Goal: Entertainment & Leisure: Consume media (video, audio)

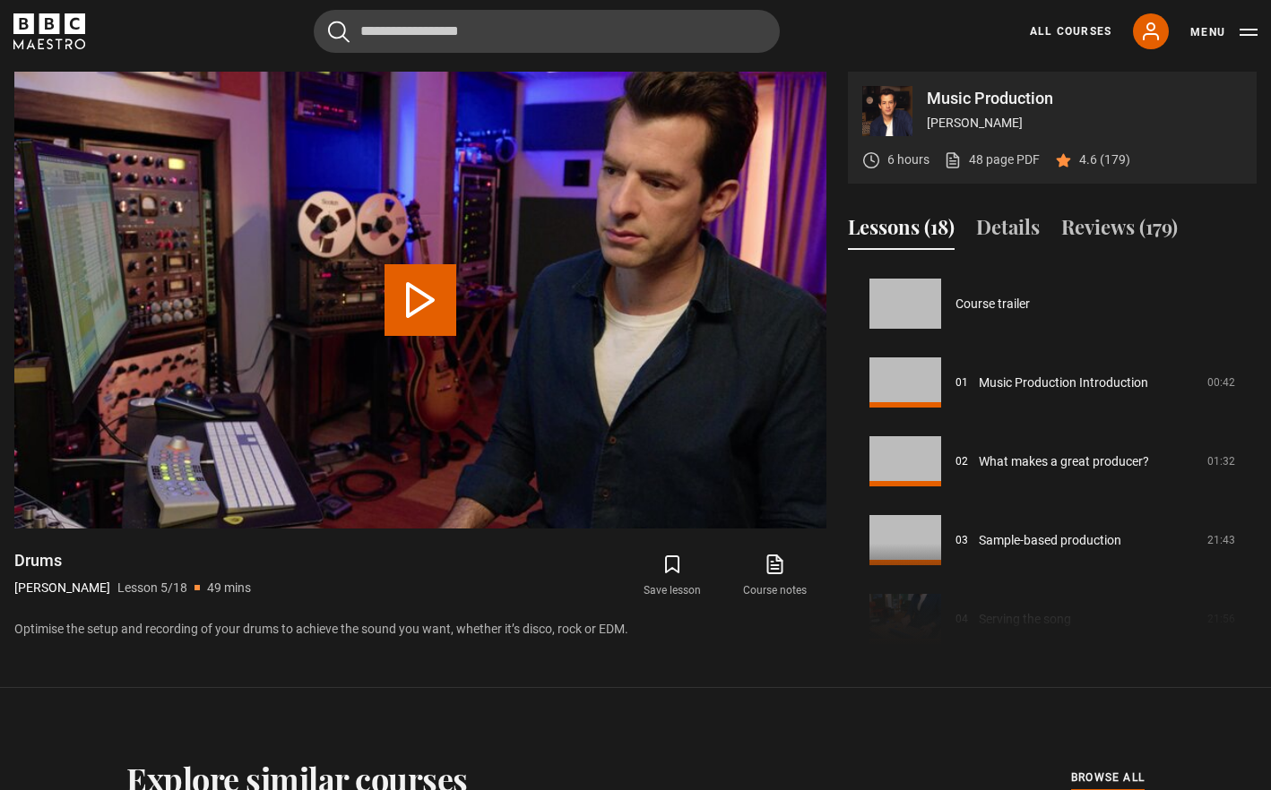
click at [430, 219] on video "Video Player" at bounding box center [420, 300] width 812 height 457
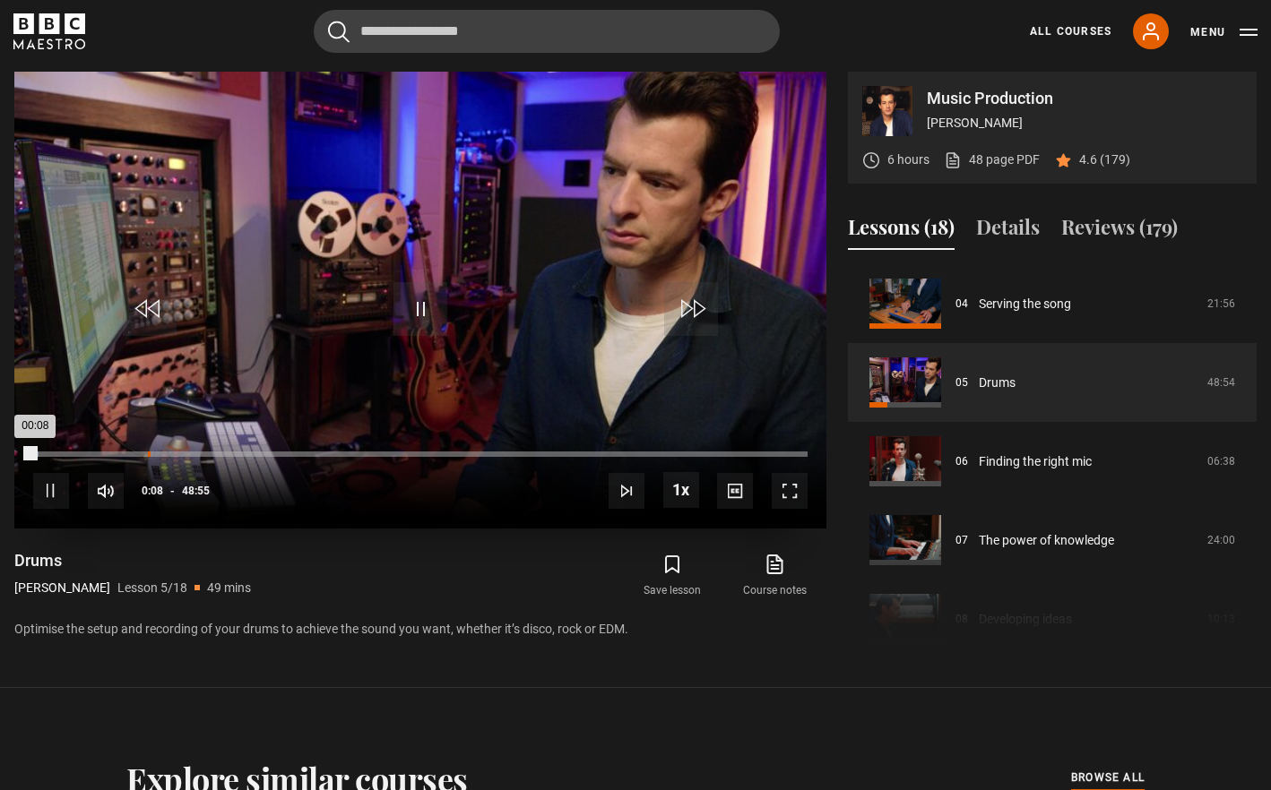
click at [148, 455] on div "07:14" at bounding box center [149, 454] width 3 height 5
click at [207, 452] on div "10:59" at bounding box center [208, 454] width 3 height 5
click at [219, 452] on div "11:43" at bounding box center [220, 454] width 3 height 5
click at [221, 455] on div "11:53" at bounding box center [222, 454] width 3 height 5
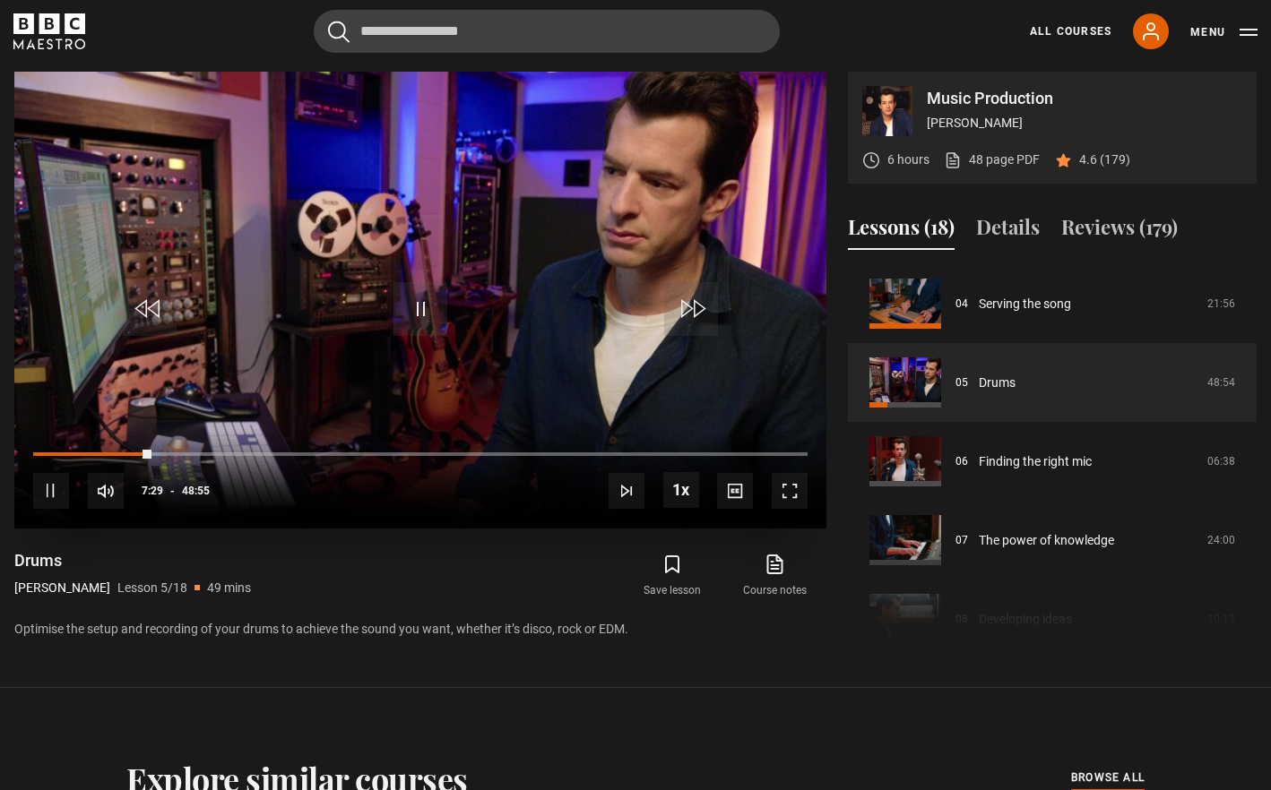
click at [159, 452] on div "10s Skip Back 10 seconds Pause 10s Skip Forward 10 seconds Loaded : 16.52% 11:5…" at bounding box center [420, 478] width 812 height 99
click at [171, 453] on div "08:43" at bounding box center [172, 454] width 3 height 5
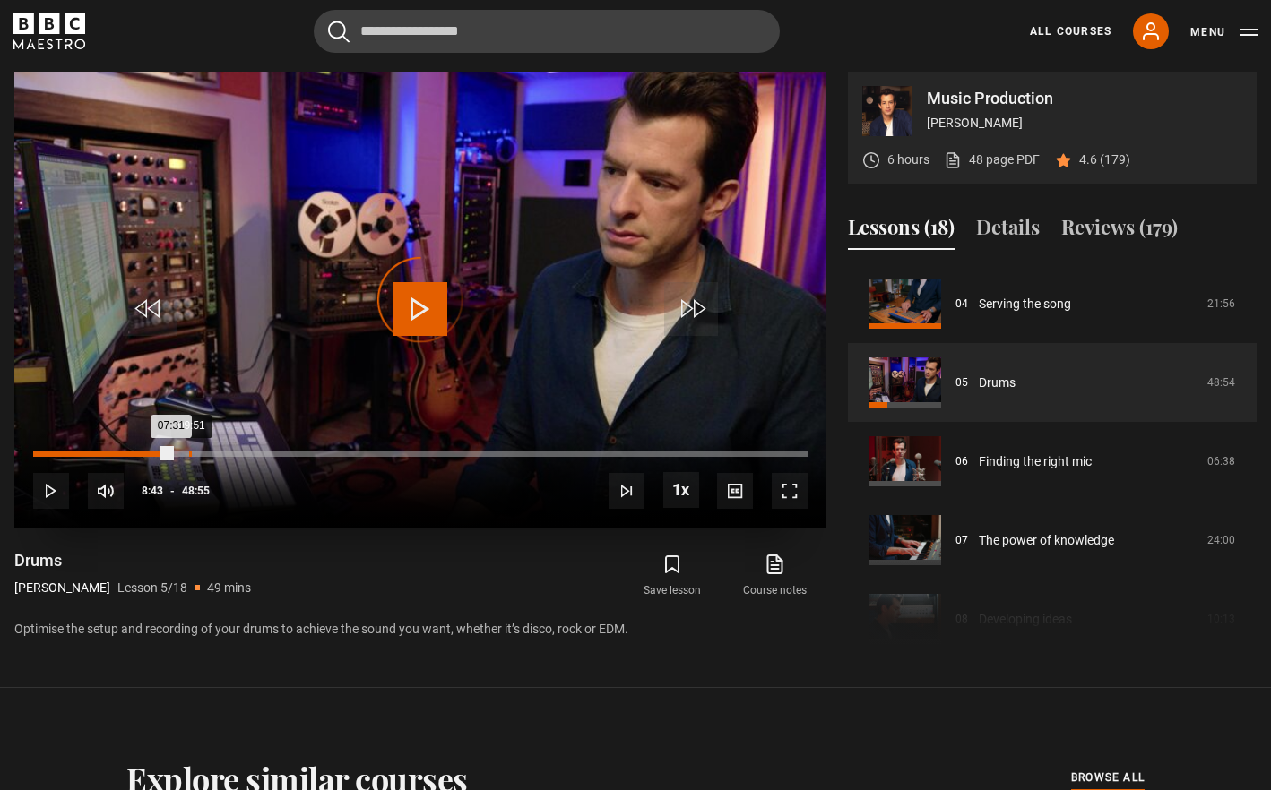
drag, startPoint x: 171, startPoint y: 453, endPoint x: 189, endPoint y: 454, distance: 17.9
click at [189, 454] on div "09:51" at bounding box center [190, 454] width 3 height 5
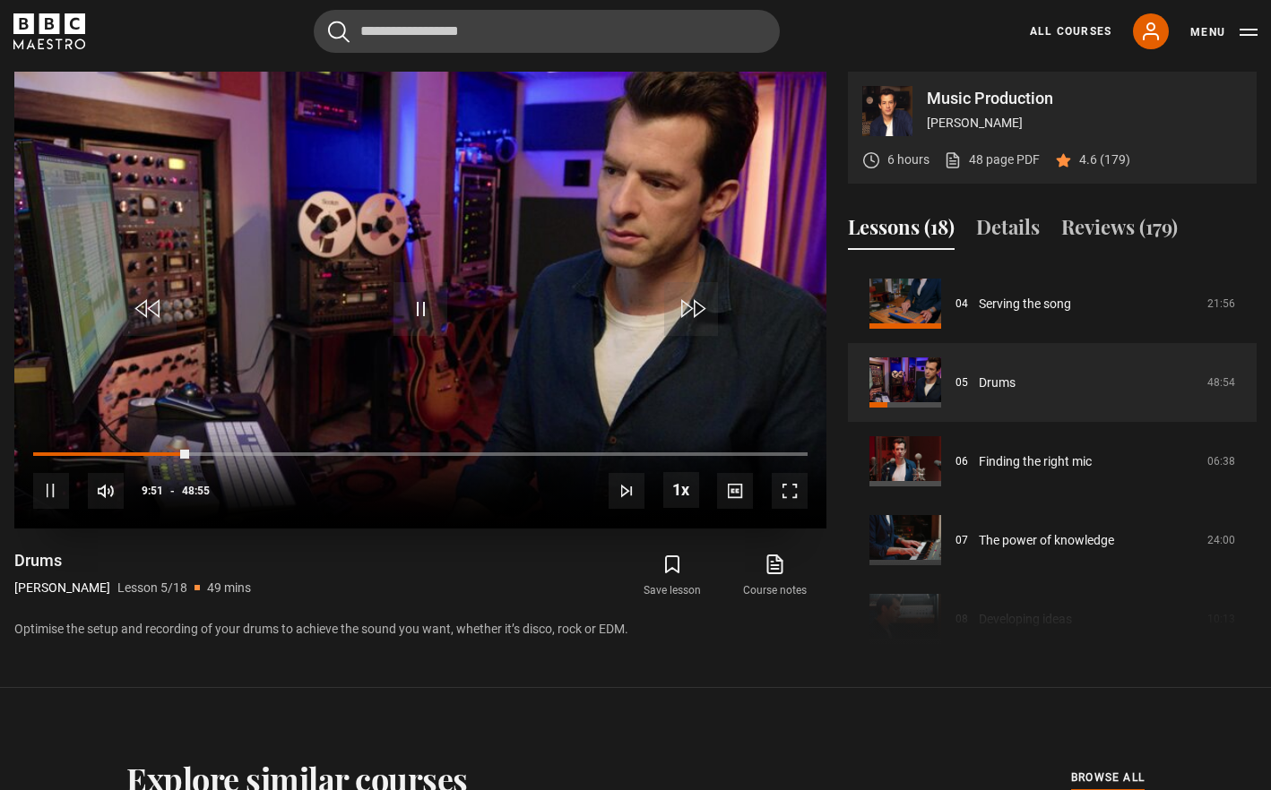
click at [540, 215] on video "Video Player" at bounding box center [420, 300] width 812 height 457
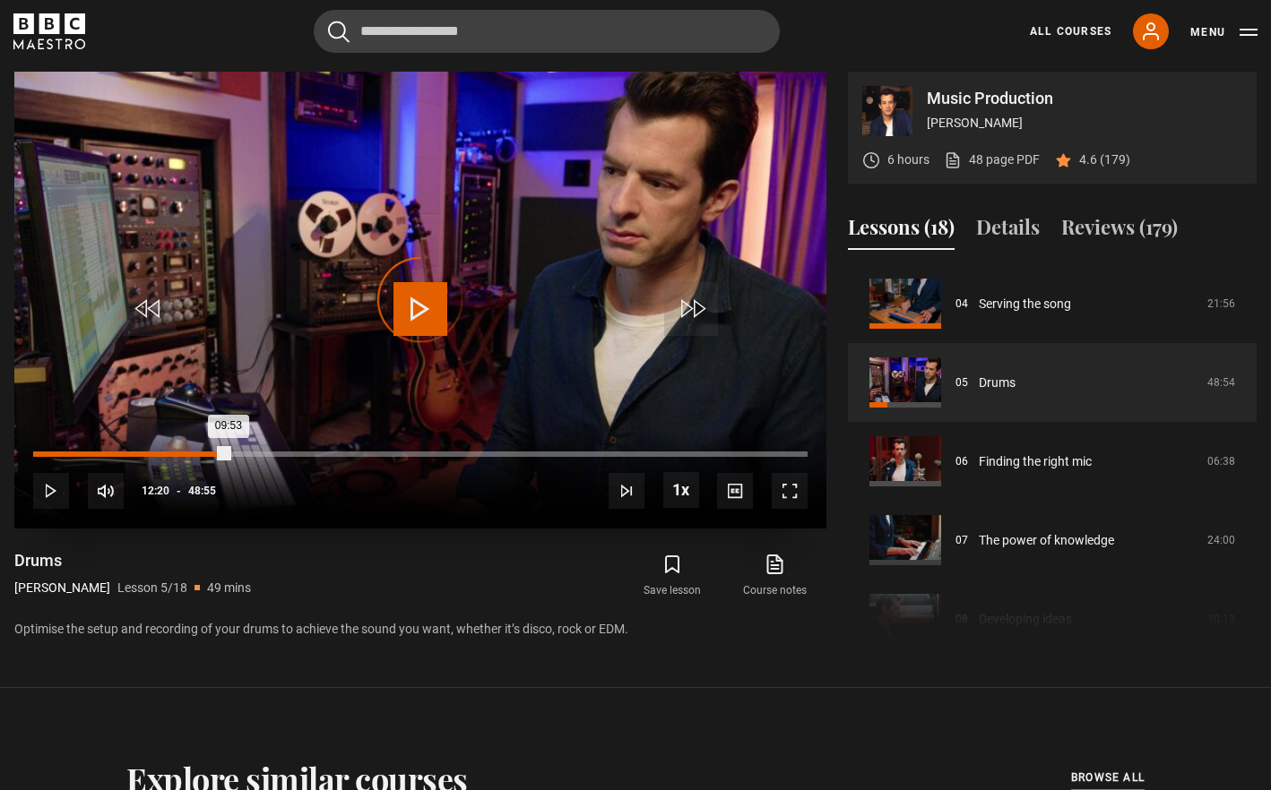
click at [228, 454] on div "Loaded : 20.44% 12:20 09:53" at bounding box center [420, 454] width 774 height 5
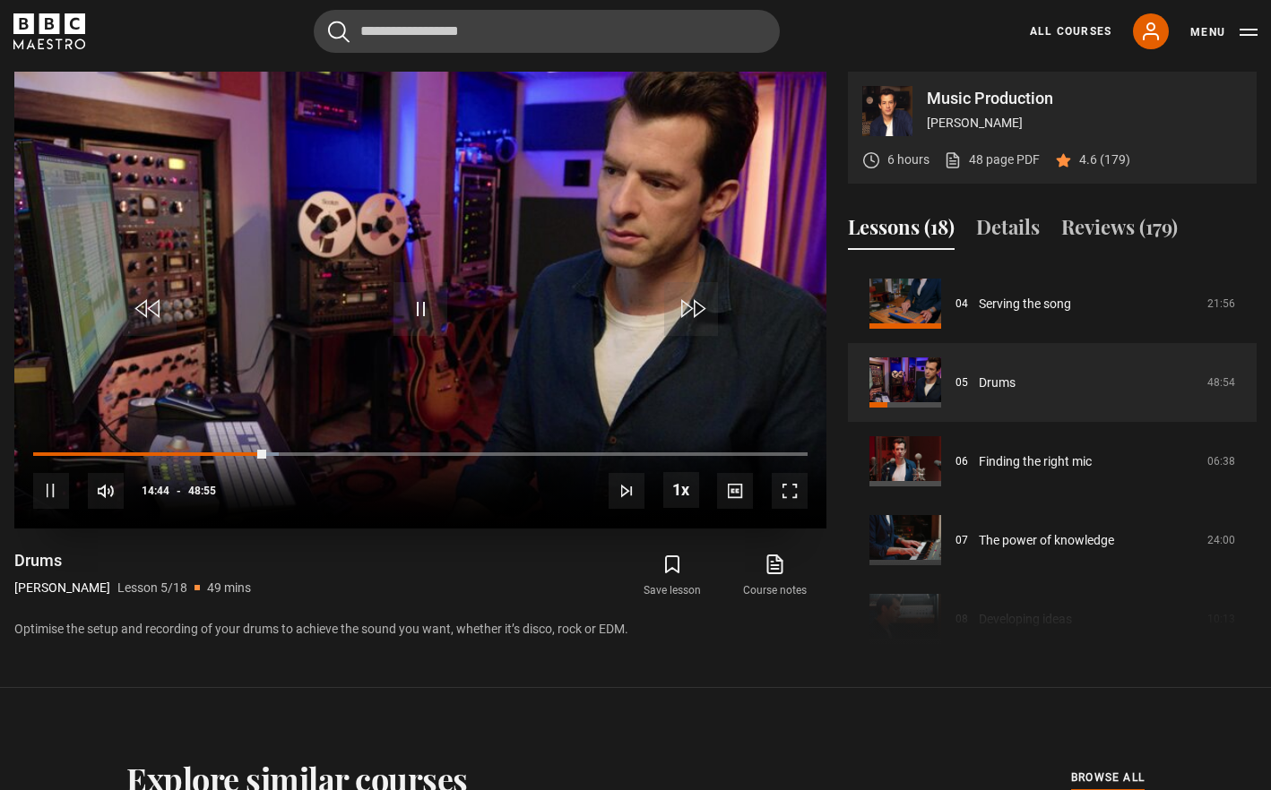
click at [479, 277] on video "Video Player" at bounding box center [420, 300] width 812 height 457
click at [416, 322] on span "Video Player" at bounding box center [420, 309] width 54 height 54
click at [420, 284] on span "Video Player" at bounding box center [420, 309] width 54 height 54
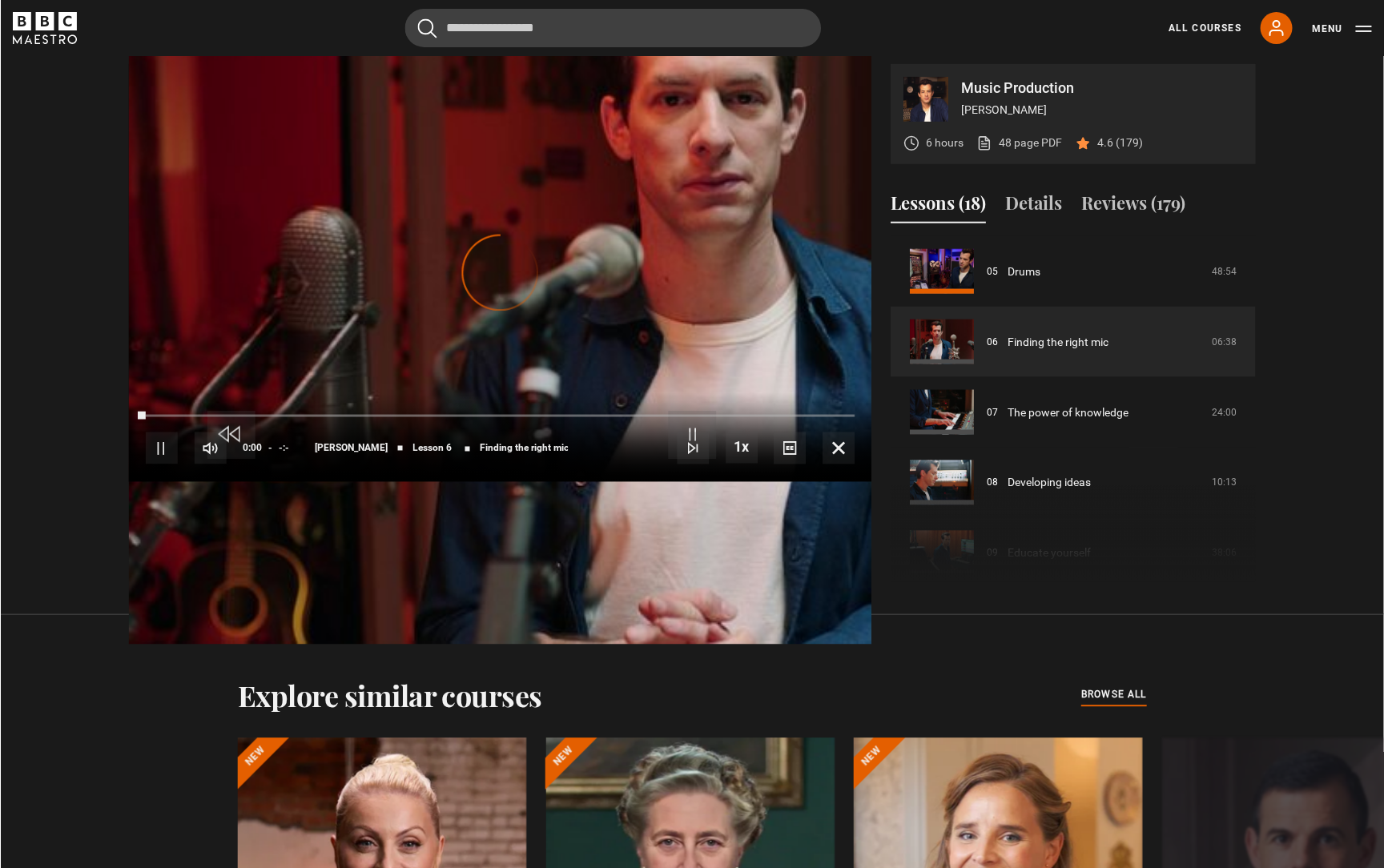
scroll to position [876, 0]
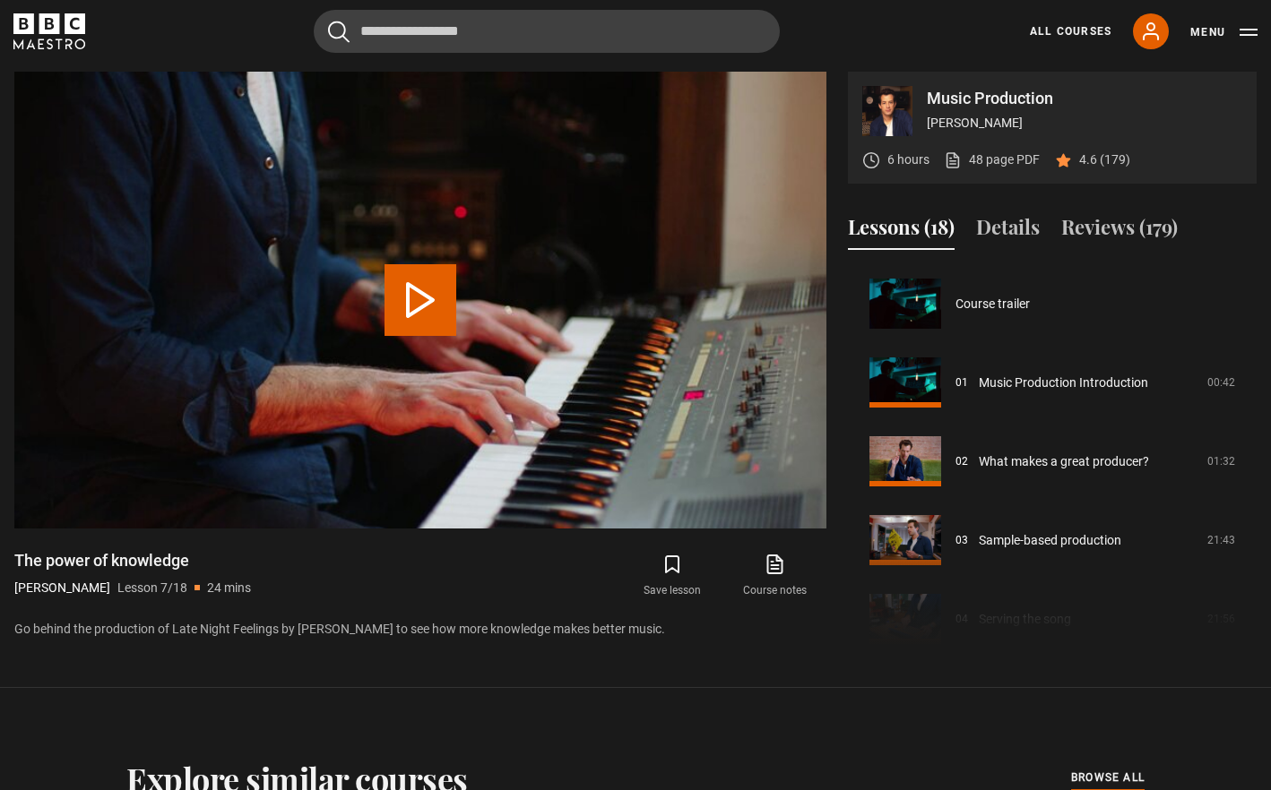
scroll to position [473, 0]
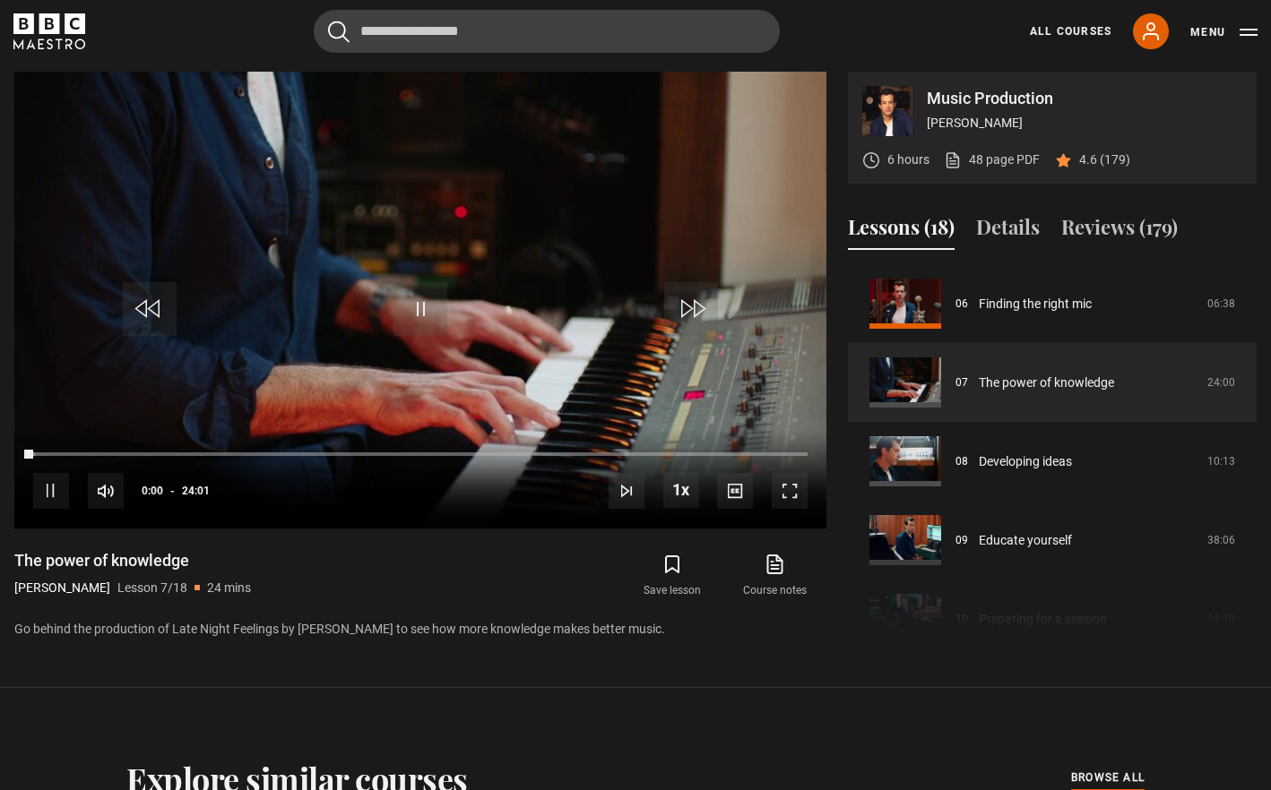
click at [490, 311] on video "Video Player" at bounding box center [420, 300] width 812 height 457
click at [786, 498] on span "Video Player" at bounding box center [789, 491] width 36 height 36
click at [416, 301] on span "Video Player" at bounding box center [420, 309] width 54 height 54
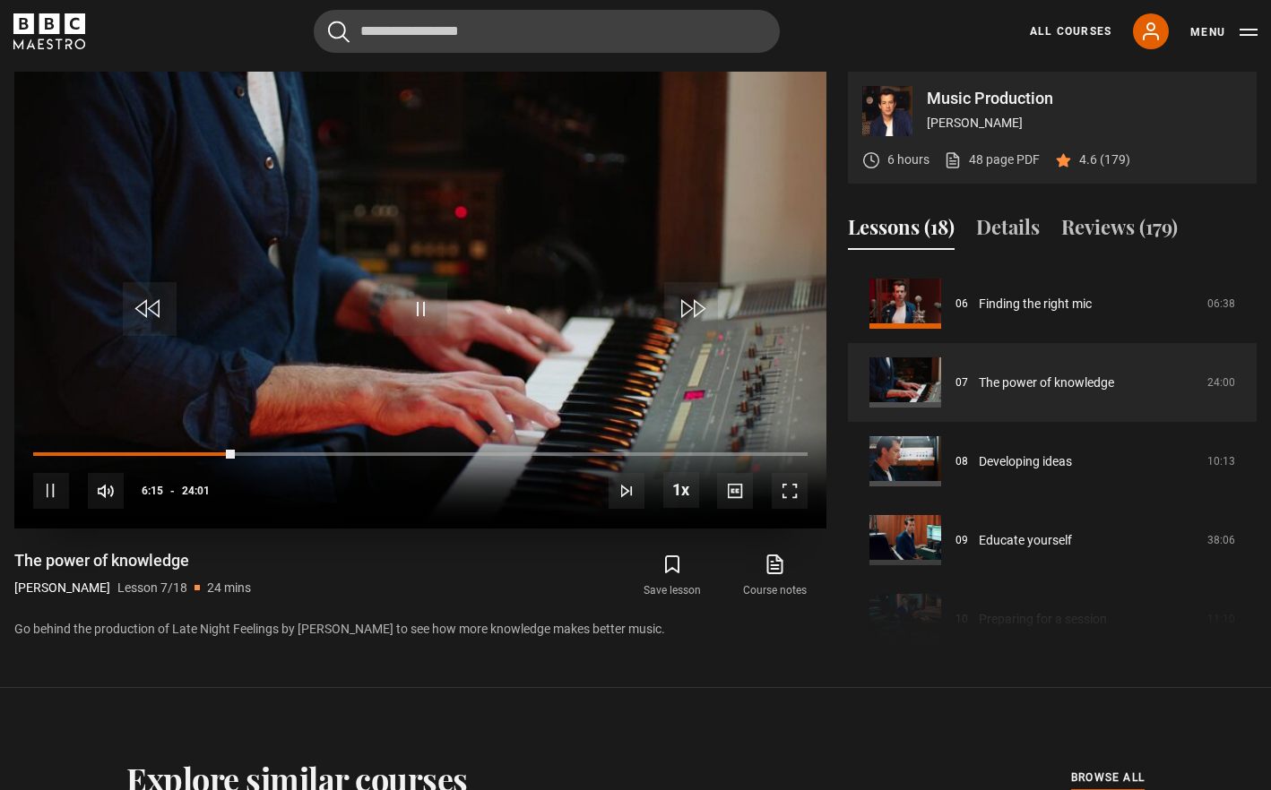
click at [416, 301] on span "Video Player" at bounding box center [420, 309] width 54 height 54
